Goal: Navigation & Orientation: Find specific page/section

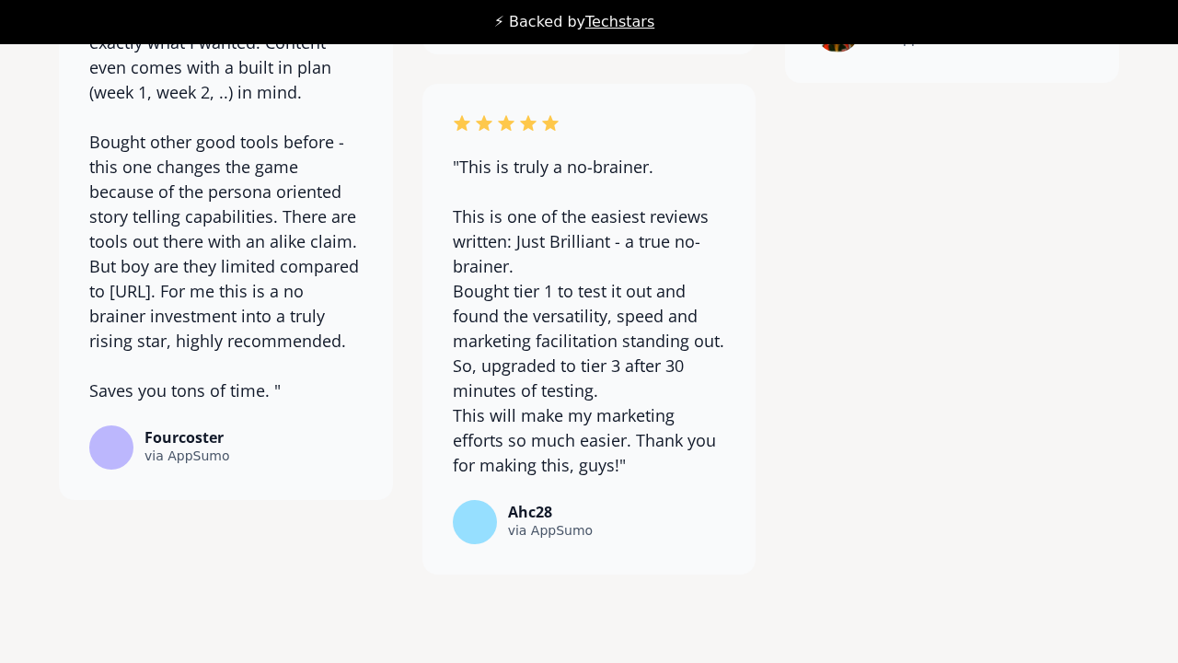
scroll to position [14527, 0]
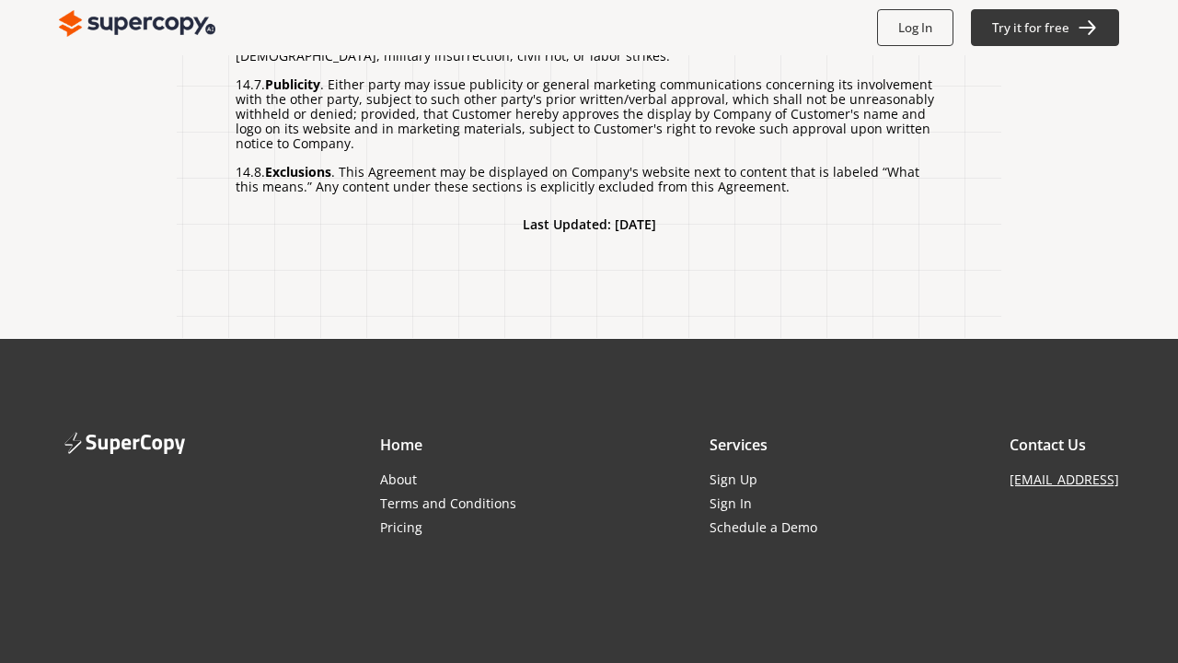
scroll to position [4715, 0]
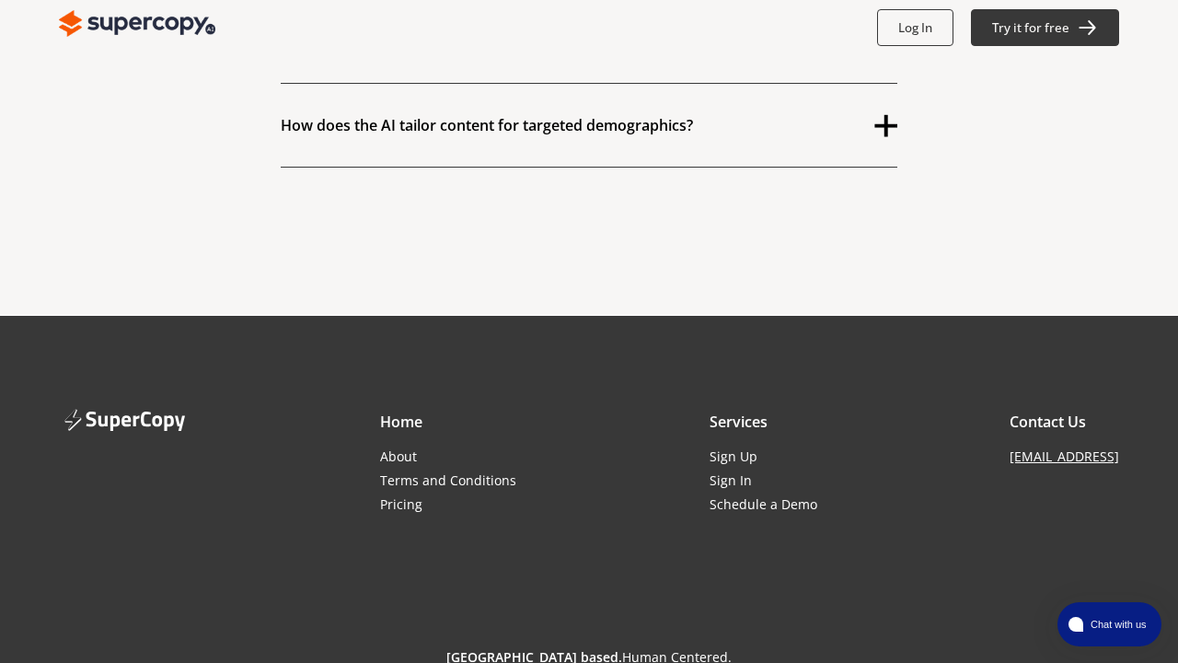
scroll to position [1441, 0]
